Goal: Task Accomplishment & Management: Complete application form

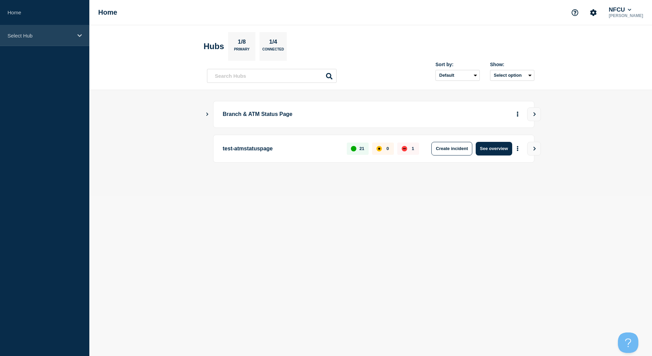
click at [71, 36] on p "Select Hub" at bounding box center [40, 36] width 65 height 6
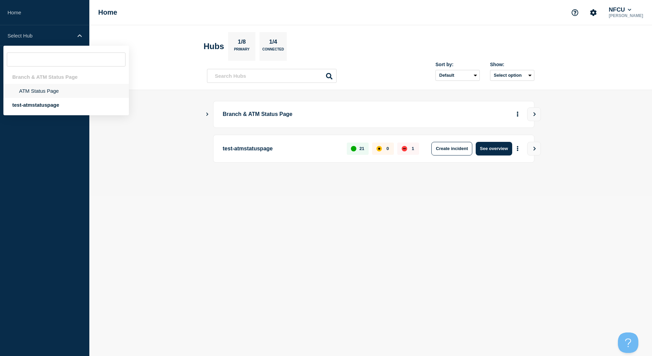
click at [58, 94] on li "ATM Status Page" at bounding box center [66, 91] width 126 height 14
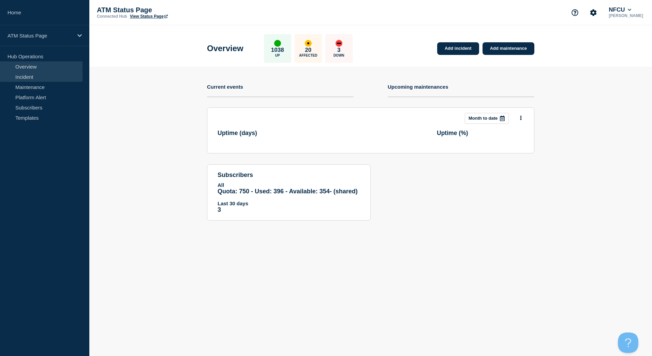
click at [62, 77] on link "Incident" at bounding box center [41, 77] width 83 height 10
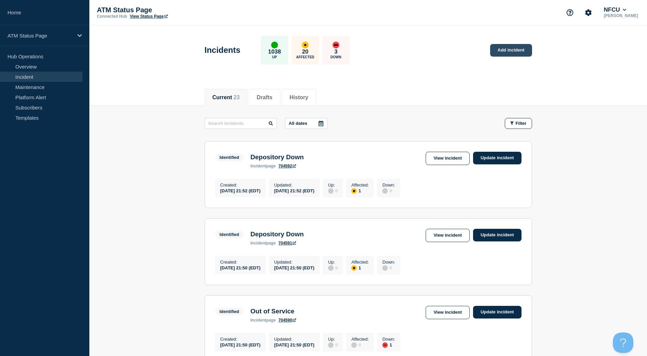
click at [493, 51] on link "Add incident" at bounding box center [511, 50] width 42 height 13
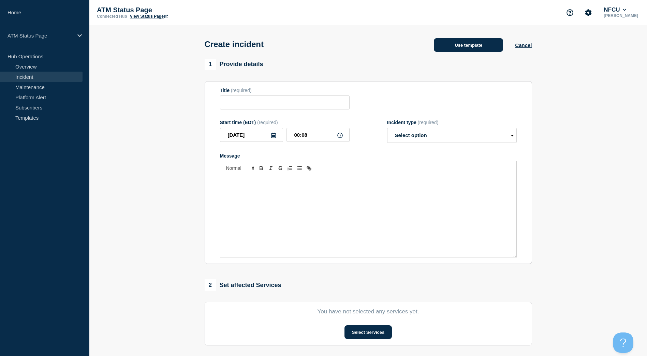
click at [469, 51] on button "Use template" at bounding box center [468, 45] width 69 height 14
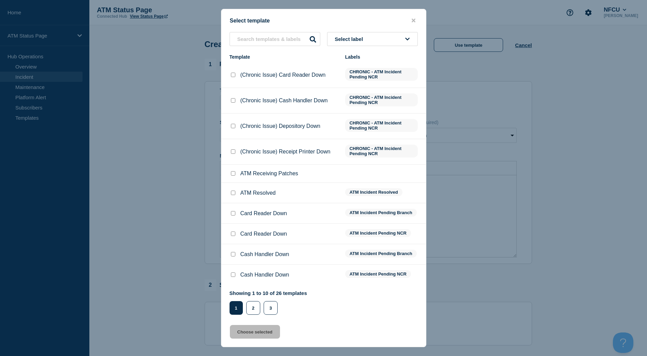
click at [396, 43] on button "Select label" at bounding box center [372, 39] width 91 height 14
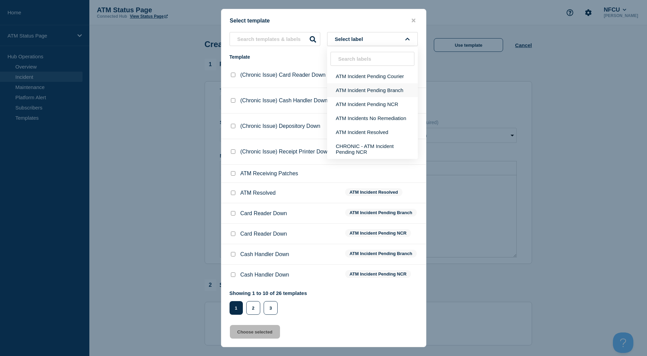
click at [380, 90] on button "ATM Incident Pending Branch" at bounding box center [372, 90] width 91 height 14
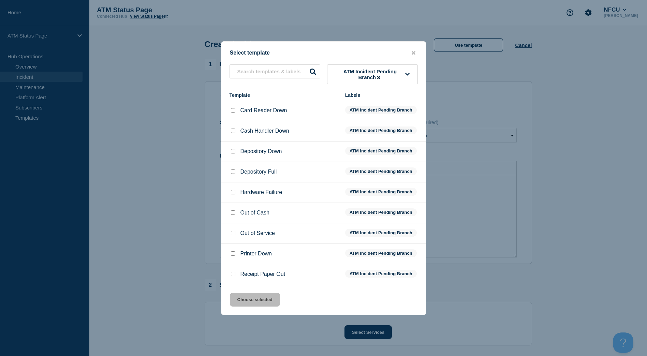
click at [236, 150] on div at bounding box center [233, 151] width 7 height 7
click at [235, 153] on input "Depository Down checkbox" at bounding box center [233, 151] width 4 height 4
checkbox input "true"
click at [271, 304] on button "Choose selected" at bounding box center [255, 300] width 50 height 14
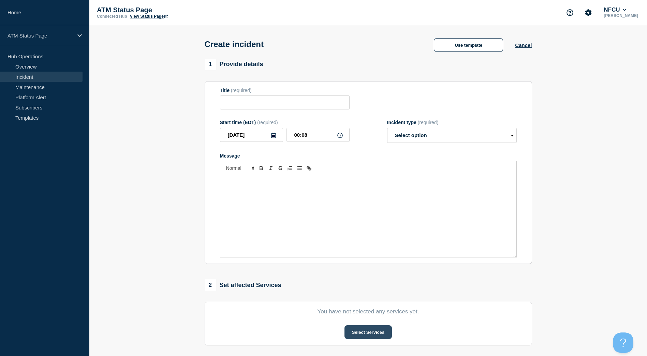
type input "Depository Down"
select select "identified"
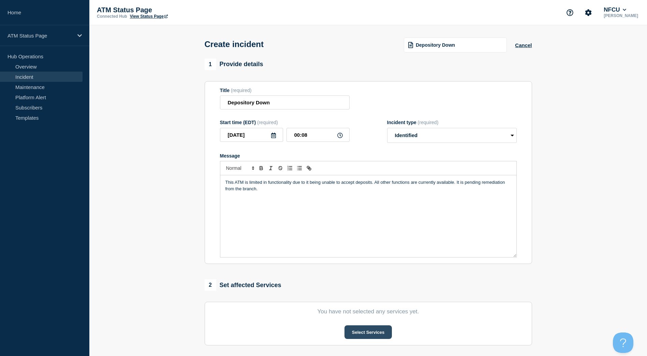
click at [352, 330] on button "Select Services" at bounding box center [367, 332] width 47 height 14
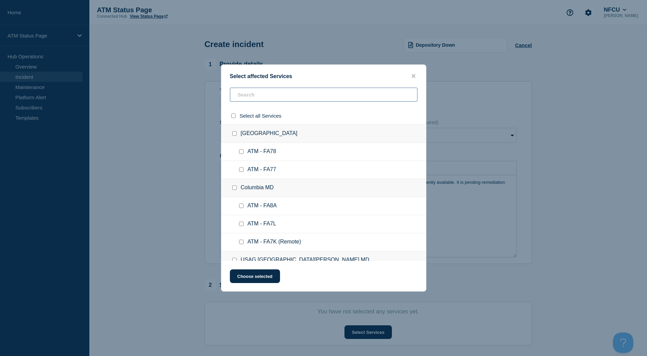
click at [269, 102] on input "text" at bounding box center [324, 95] width 188 height 14
paste input "FCK7"
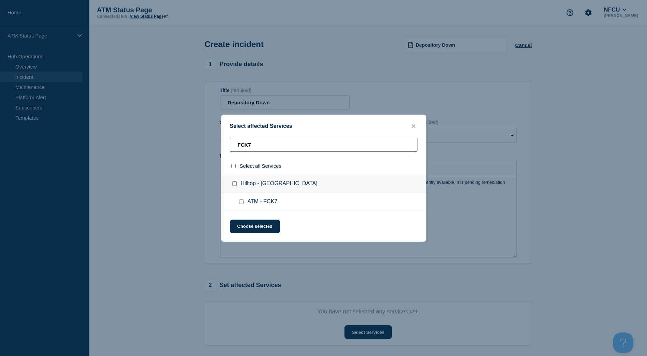
type input "FCK7"
click at [240, 202] on input "ATM - FCK7 checkbox" at bounding box center [241, 202] width 4 height 4
checkbox input "true"
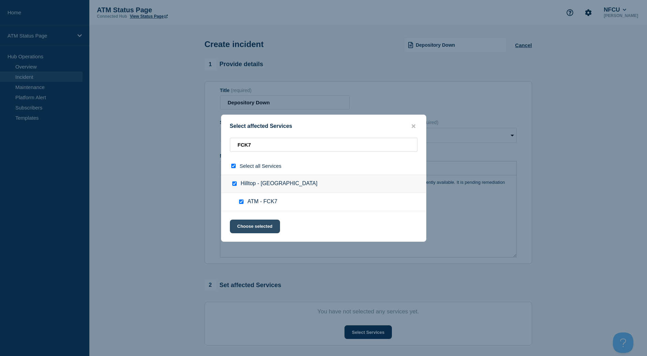
click at [252, 229] on button "Choose selected" at bounding box center [255, 227] width 50 height 14
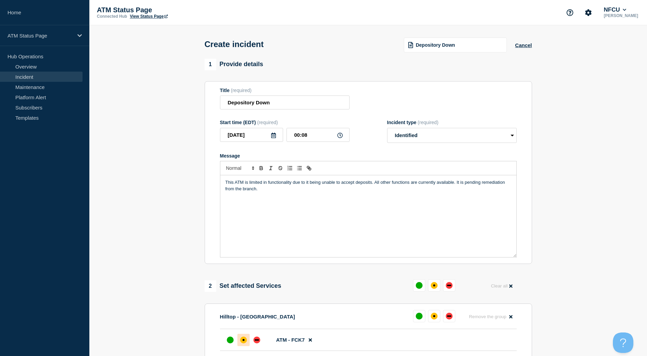
click at [243, 336] on div at bounding box center [243, 340] width 12 height 12
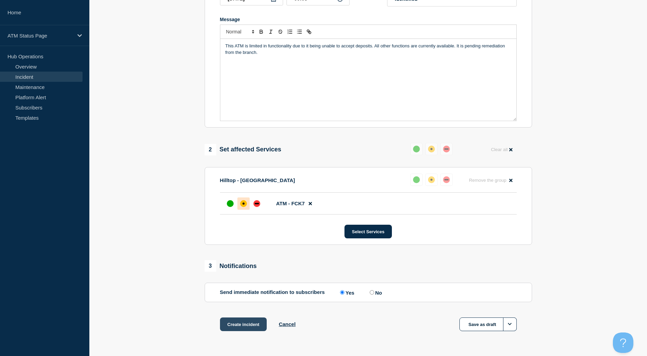
click at [248, 327] on button "Create incident" at bounding box center [243, 325] width 47 height 14
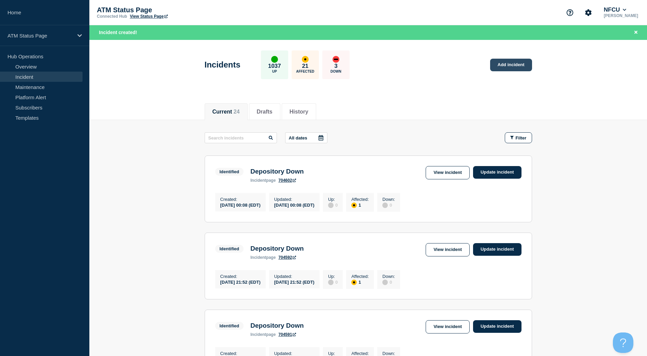
click at [511, 67] on link "Add incident" at bounding box center [511, 65] width 42 height 13
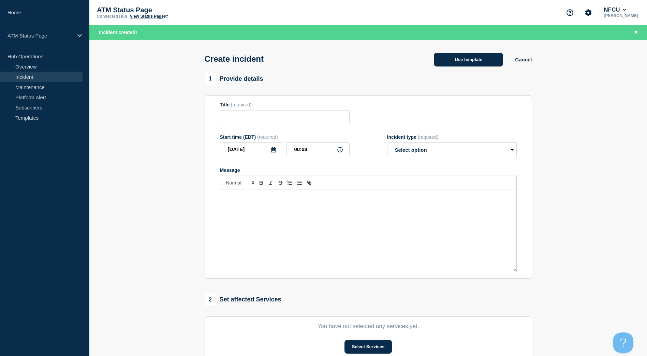
click at [460, 58] on button "Use template" at bounding box center [468, 60] width 69 height 14
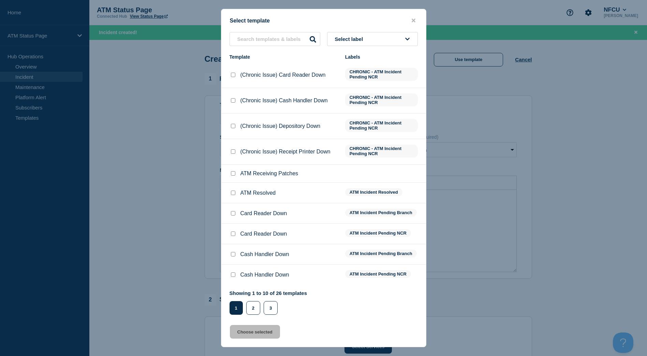
click at [376, 39] on button "Select label" at bounding box center [372, 39] width 91 height 14
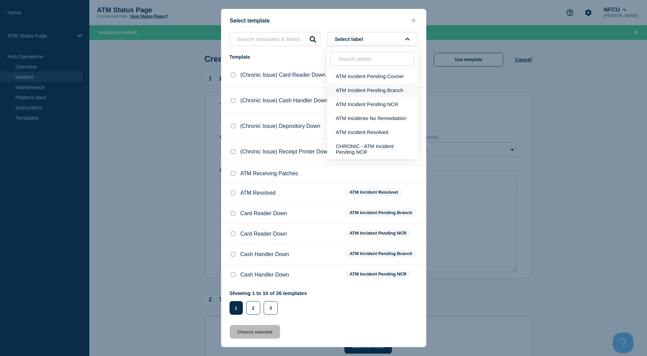
click at [373, 88] on button "ATM Incident Pending Branch" at bounding box center [372, 90] width 91 height 14
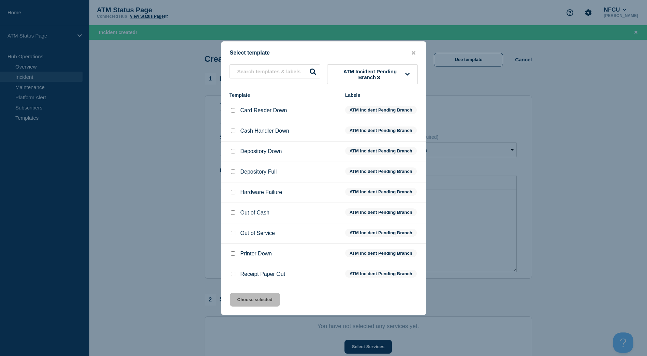
click at [232, 150] on input "Depository Down checkbox" at bounding box center [233, 151] width 4 height 4
checkbox input "true"
click at [265, 299] on button "Choose selected" at bounding box center [255, 300] width 50 height 14
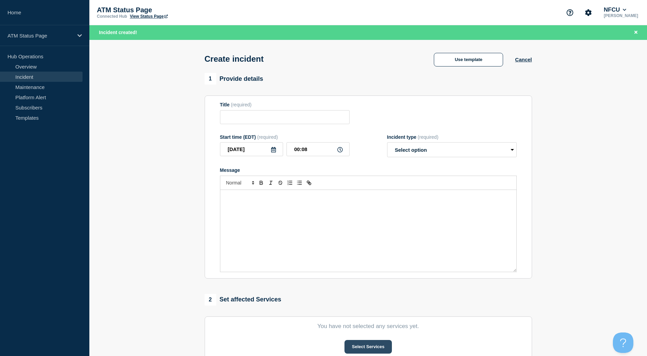
type input "Depository Down"
select select "identified"
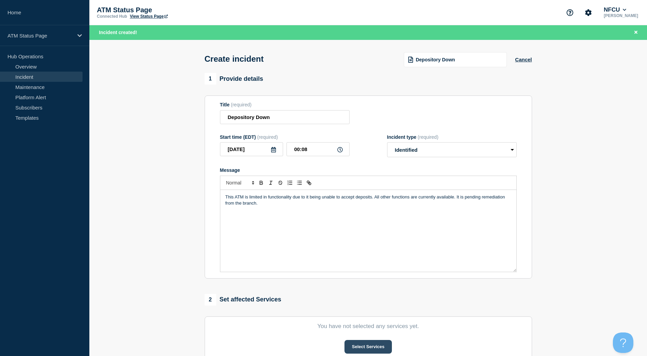
click at [371, 350] on button "Select Services" at bounding box center [367, 347] width 47 height 14
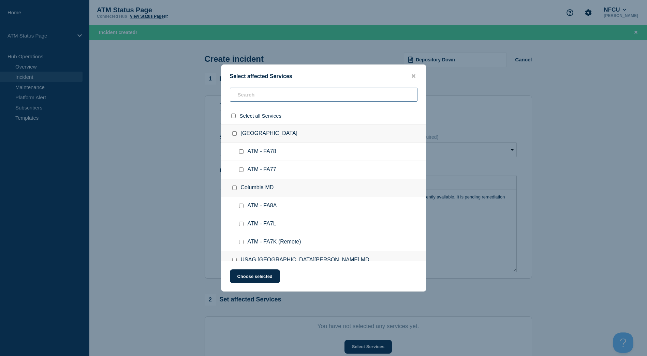
click at [284, 98] on input "text" at bounding box center [324, 95] width 188 height 14
paste input "FCN5"
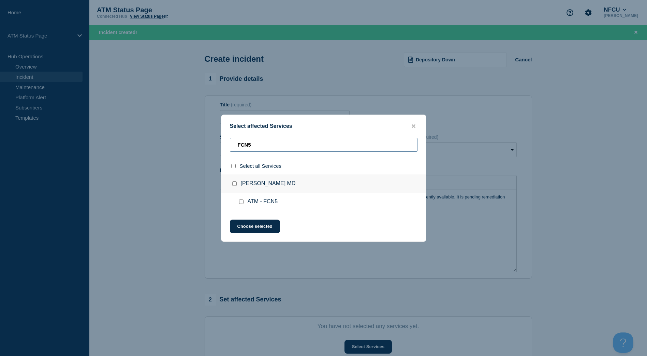
type input "FCN5"
click at [239, 200] on input "ATM - FCN5 checkbox" at bounding box center [241, 202] width 4 height 4
checkbox input "true"
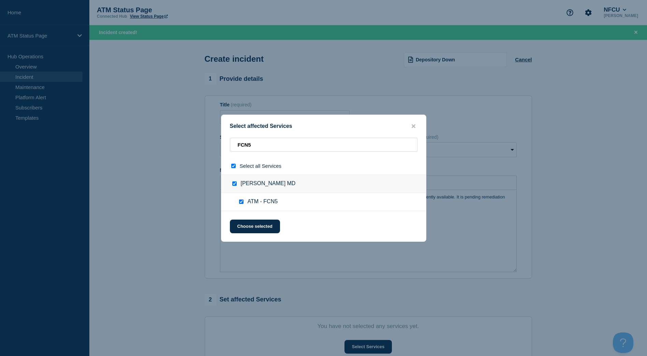
click at [247, 219] on div "Select affected Services FCN5 Select all Services [PERSON_NAME] MD ATM - FCN5 C…" at bounding box center [323, 178] width 205 height 127
click at [247, 222] on button "Choose selected" at bounding box center [255, 227] width 50 height 14
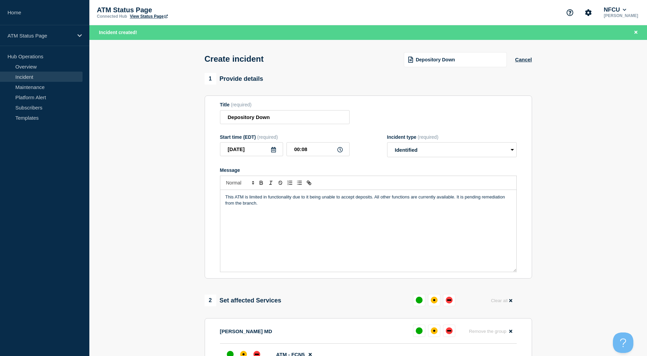
scroll to position [102, 0]
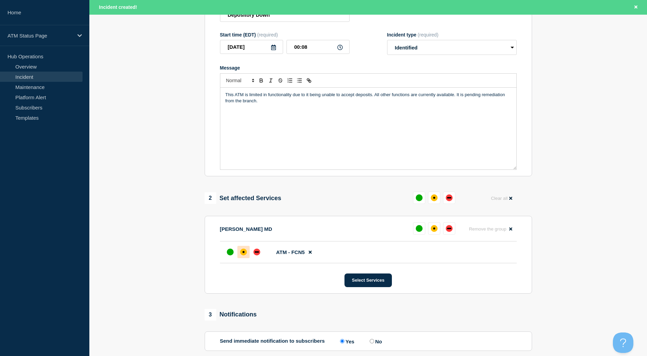
click at [242, 257] on div at bounding box center [243, 252] width 12 height 12
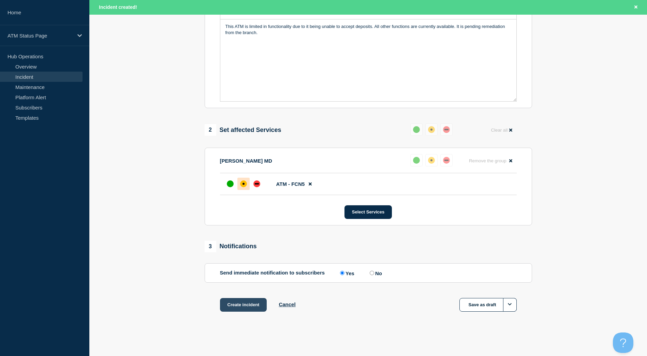
click at [244, 305] on button "Create incident" at bounding box center [243, 305] width 47 height 14
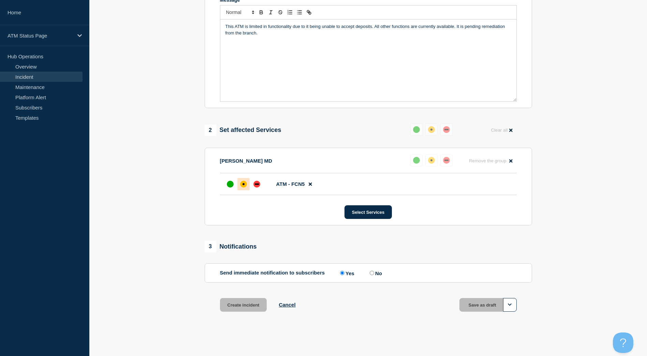
scroll to position [158, 0]
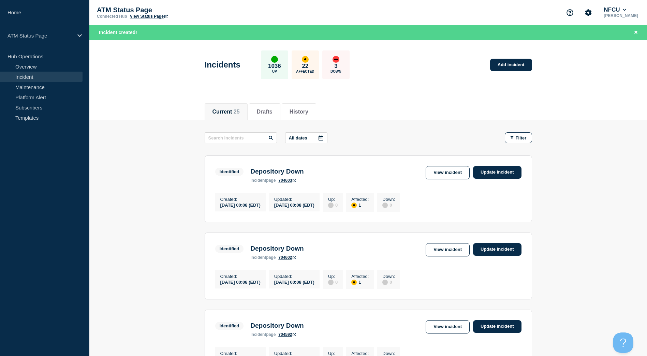
click at [516, 62] on link "Add incident" at bounding box center [511, 65] width 42 height 13
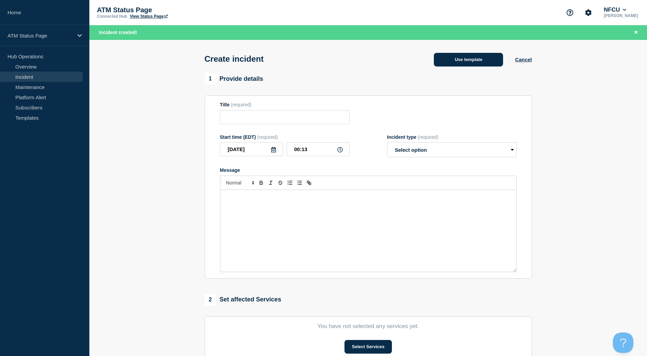
click at [467, 55] on button "Use template" at bounding box center [468, 60] width 69 height 14
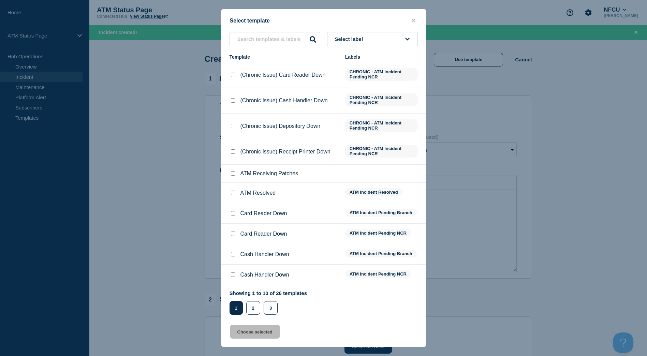
click at [365, 53] on div "Select label Template Labels (Chronic Issue) Card Reader Down CHRONIC - ATM Inc…" at bounding box center [323, 173] width 205 height 283
click at [363, 42] on button "Select label" at bounding box center [372, 39] width 91 height 14
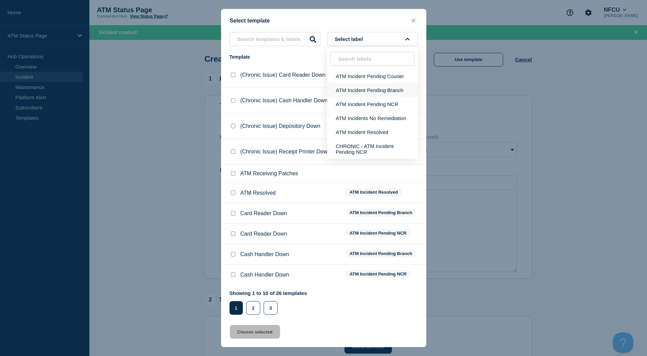
click at [371, 91] on button "ATM Incident Pending Branch" at bounding box center [372, 90] width 91 height 14
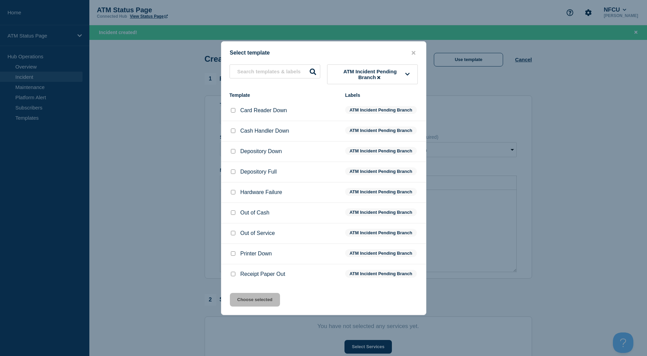
click at [235, 154] on div at bounding box center [233, 151] width 7 height 7
click at [233, 151] on input "Depository Down checkbox" at bounding box center [233, 151] width 4 height 4
checkbox input "true"
click at [258, 303] on button "Choose selected" at bounding box center [255, 300] width 50 height 14
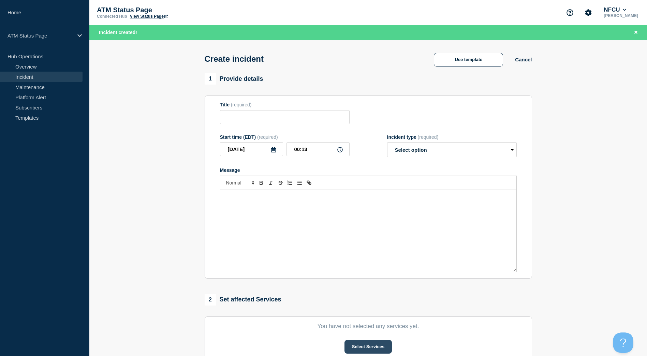
type input "Depository Down"
select select "identified"
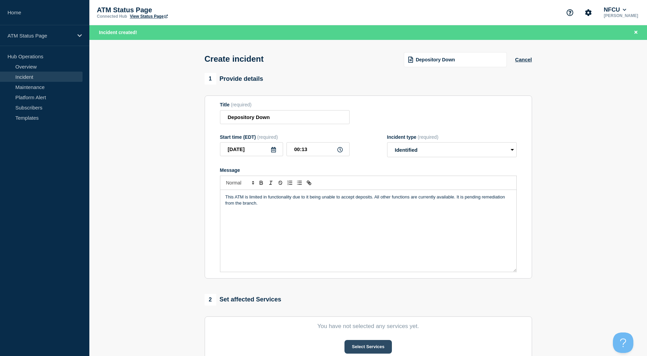
click at [382, 353] on button "Select Services" at bounding box center [367, 347] width 47 height 14
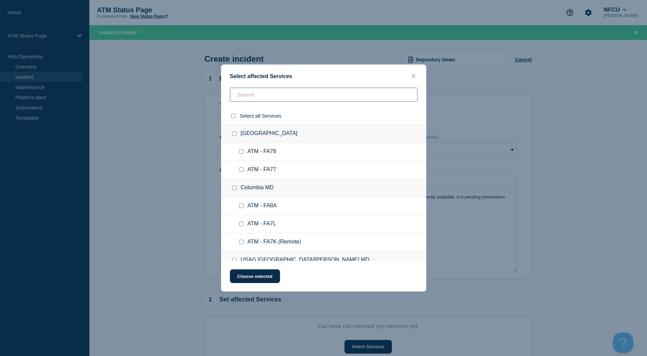
click at [298, 94] on input "text" at bounding box center [324, 95] width 188 height 14
paste input "FCQQ"
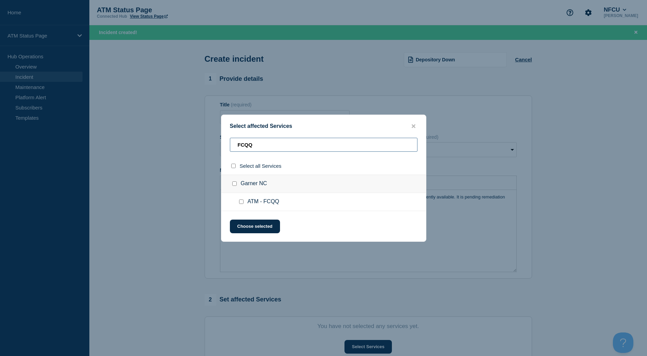
type input "FCQQ"
click at [241, 201] on input "ATM - FCQQ checkbox" at bounding box center [241, 202] width 4 height 4
checkbox input "true"
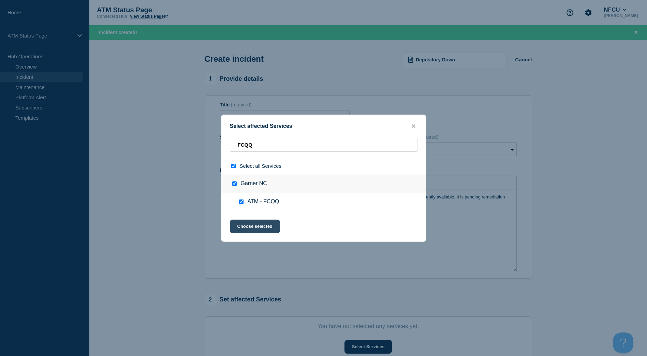
click at [246, 229] on button "Choose selected" at bounding box center [255, 227] width 50 height 14
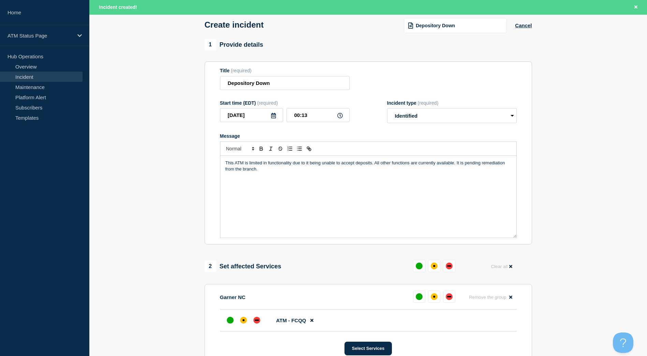
scroll to position [136, 0]
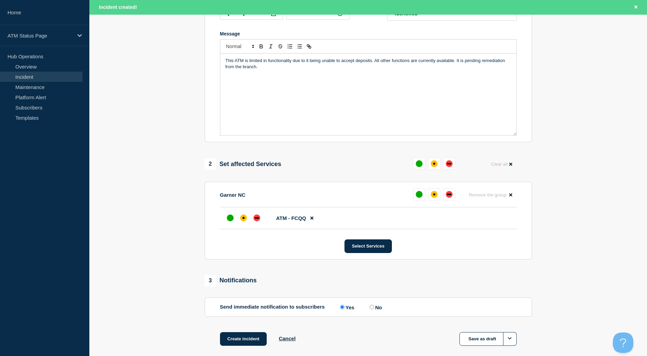
click at [242, 226] on li "ATM - FCQQ" at bounding box center [368, 218] width 297 height 22
click at [242, 221] on div "affected" at bounding box center [243, 218] width 7 height 7
click at [241, 332] on div "1 Provide details Title (required) Depository Down Start time (EDT) (required) …" at bounding box center [368, 150] width 335 height 426
click at [241, 335] on button "Create incident" at bounding box center [243, 339] width 47 height 14
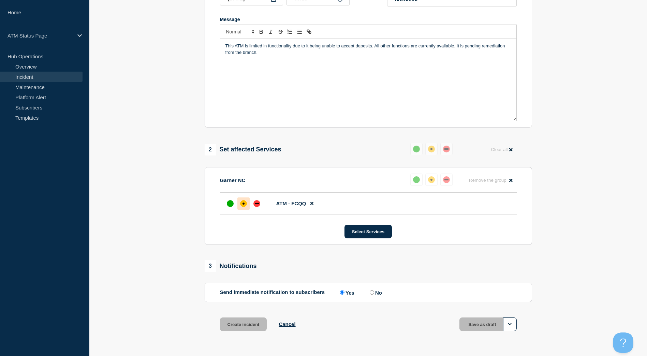
scroll to position [122, 0]
